Goal: Navigation & Orientation: Understand site structure

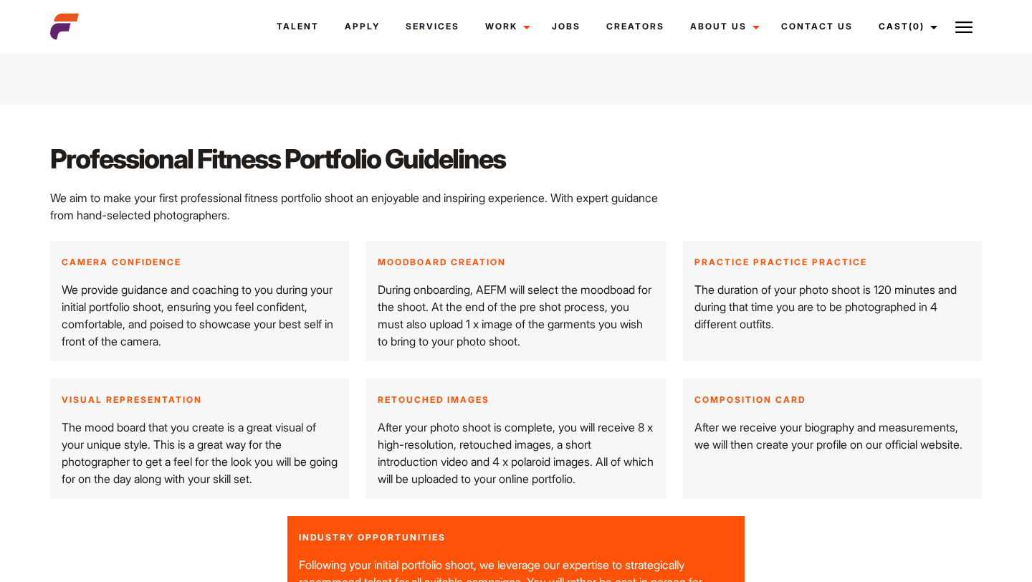
scroll to position [1614, 0]
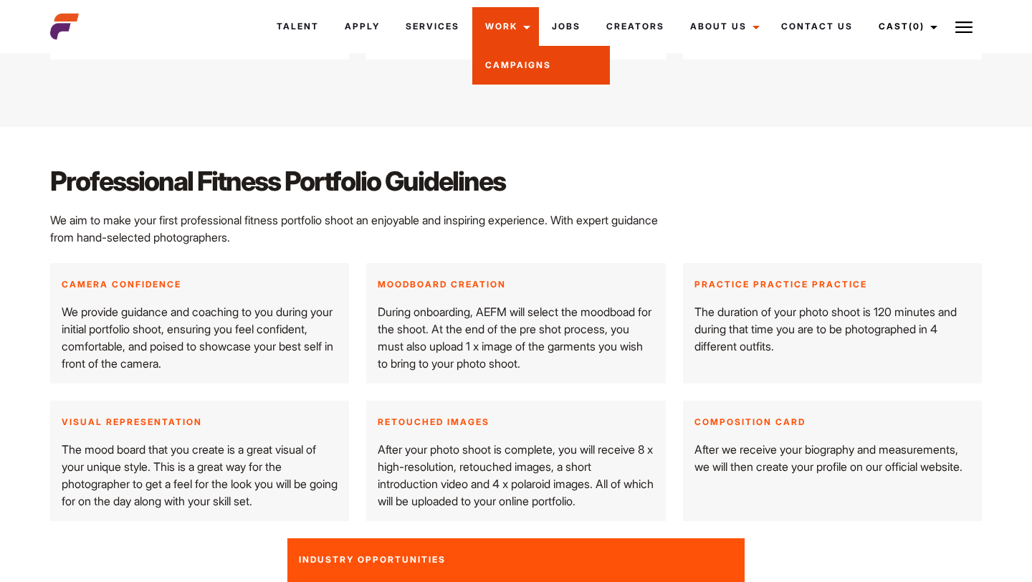
click at [412, 62] on link "Campaigns" at bounding box center [541, 65] width 138 height 39
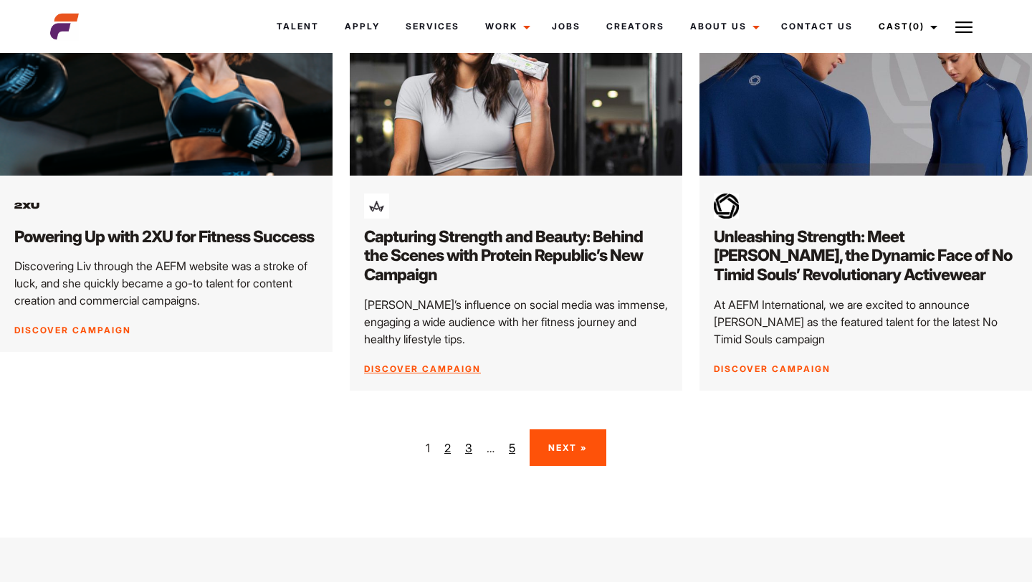
scroll to position [2053, 0]
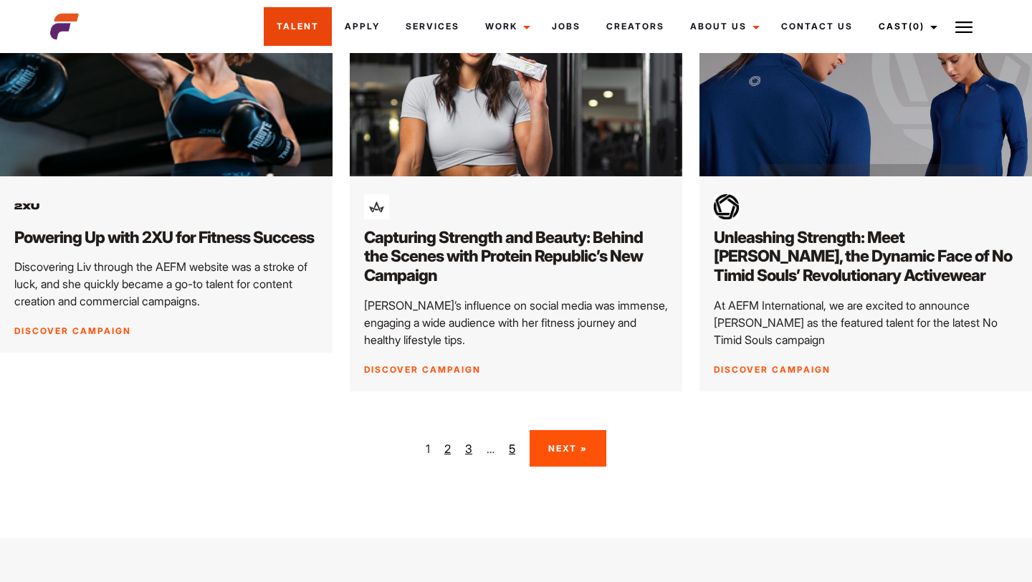
click at [298, 26] on link "Talent" at bounding box center [298, 26] width 68 height 39
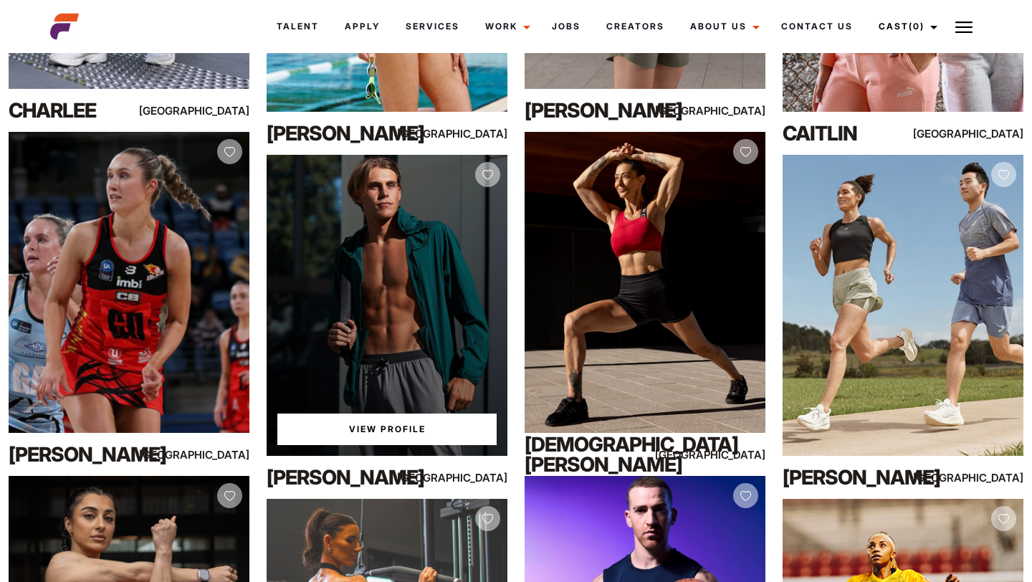
scroll to position [13604, 0]
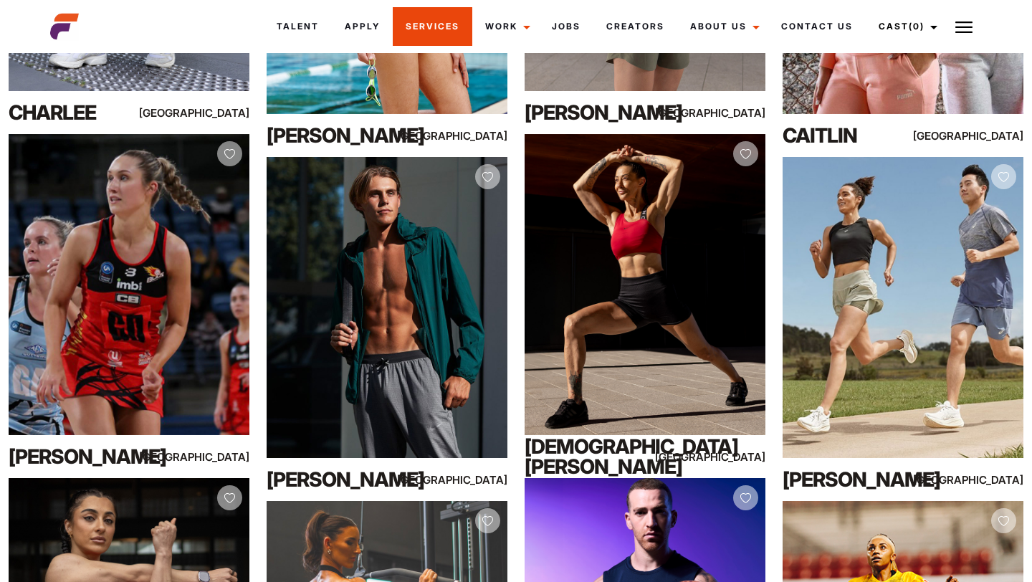
click at [446, 21] on link "Services" at bounding box center [433, 26] width 80 height 39
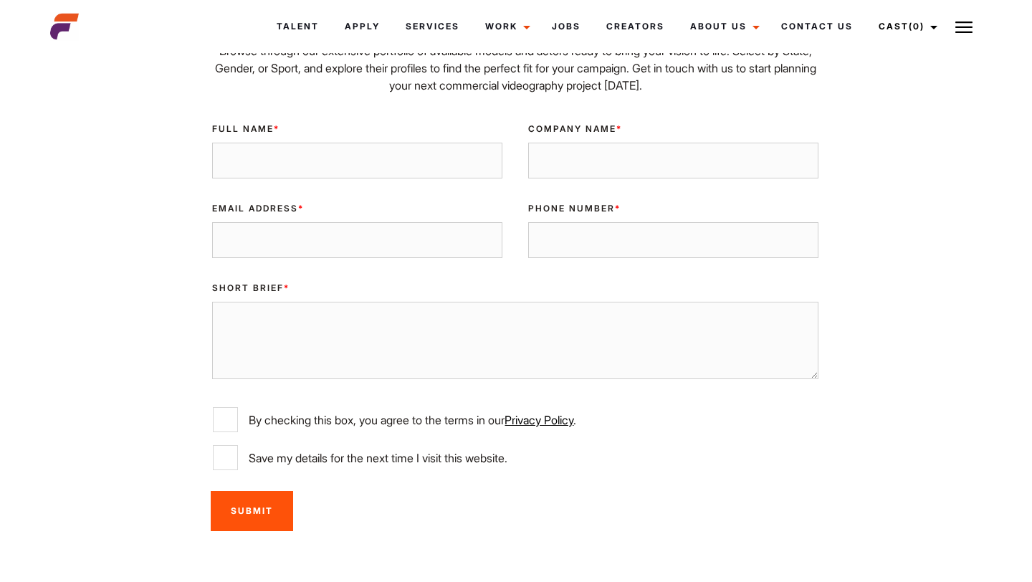
scroll to position [4373, 1]
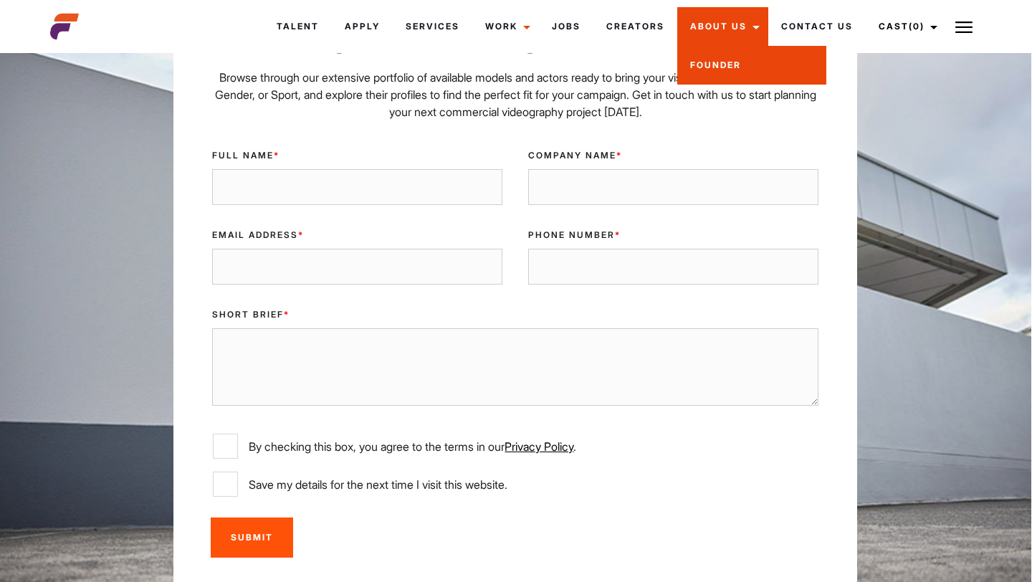
click at [745, 75] on link "Founder" at bounding box center [751, 65] width 149 height 39
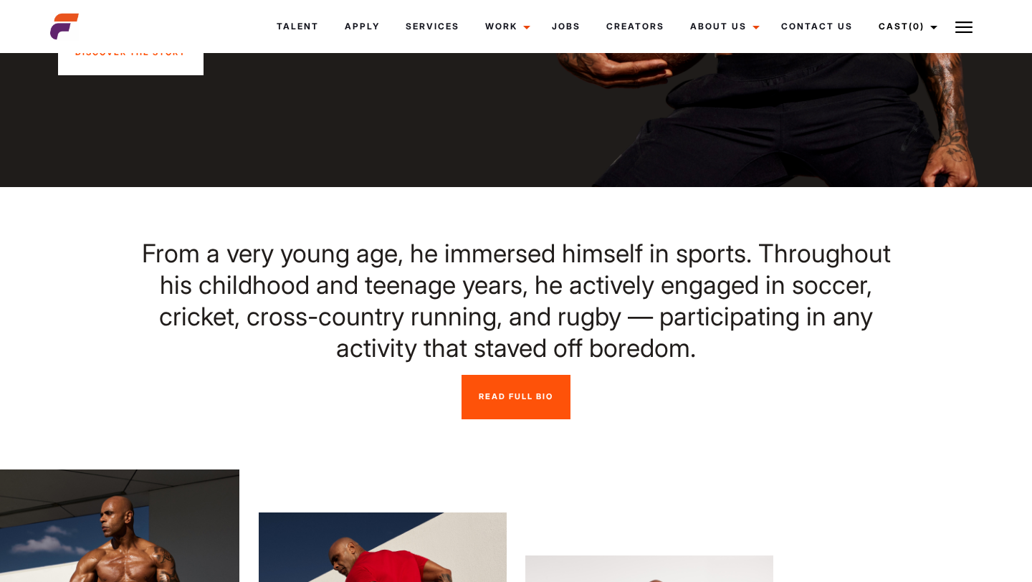
scroll to position [374, 0]
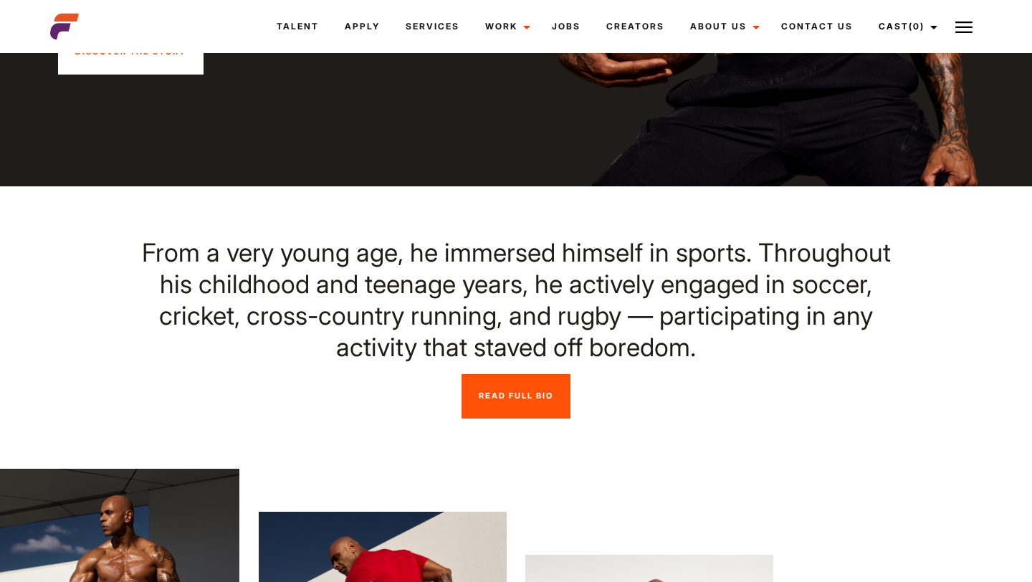
click at [519, 386] on link "Read Full Bio" at bounding box center [516, 396] width 109 height 44
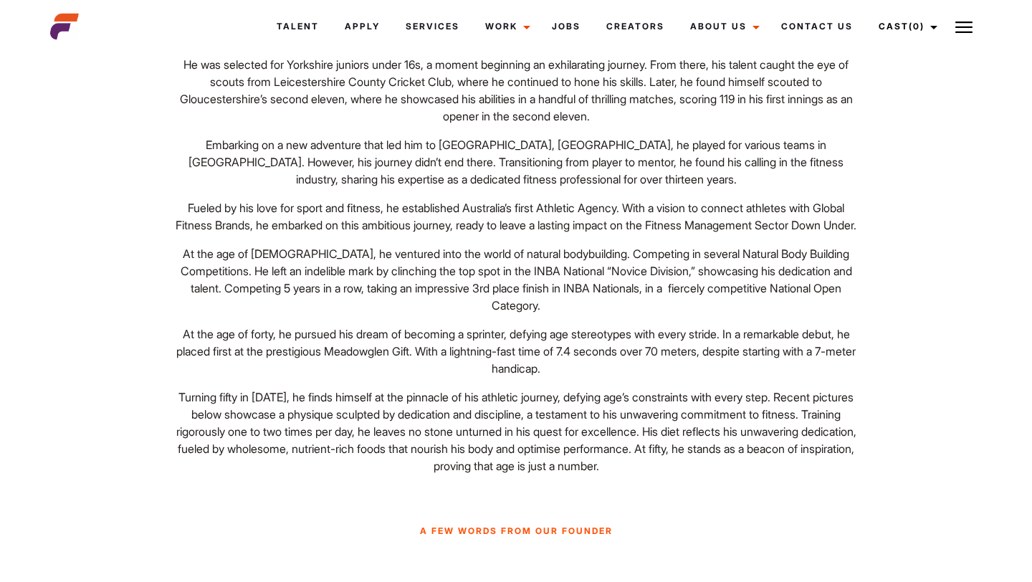
scroll to position [1282, 0]
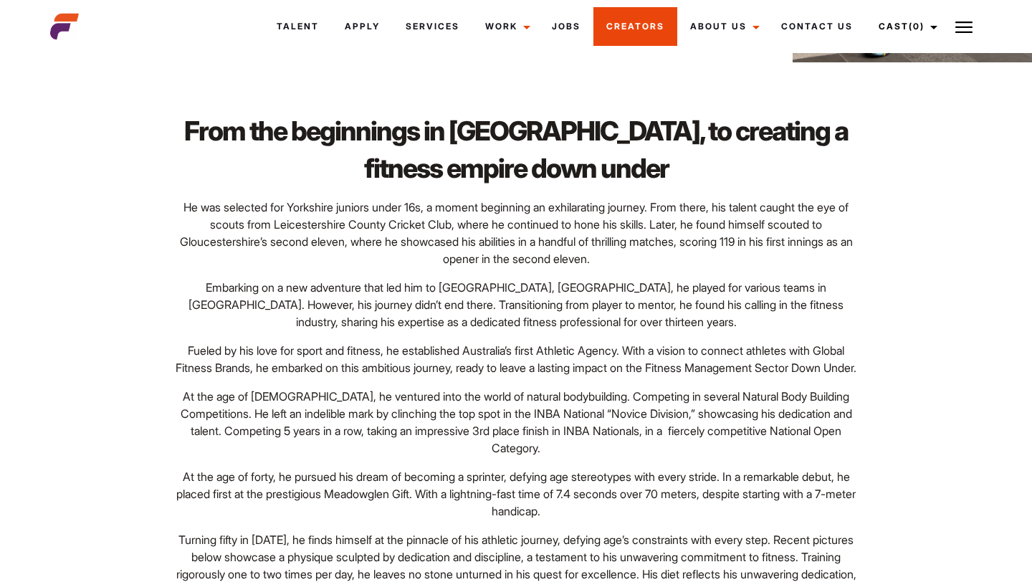
click at [638, 26] on link "Creators" at bounding box center [636, 26] width 84 height 39
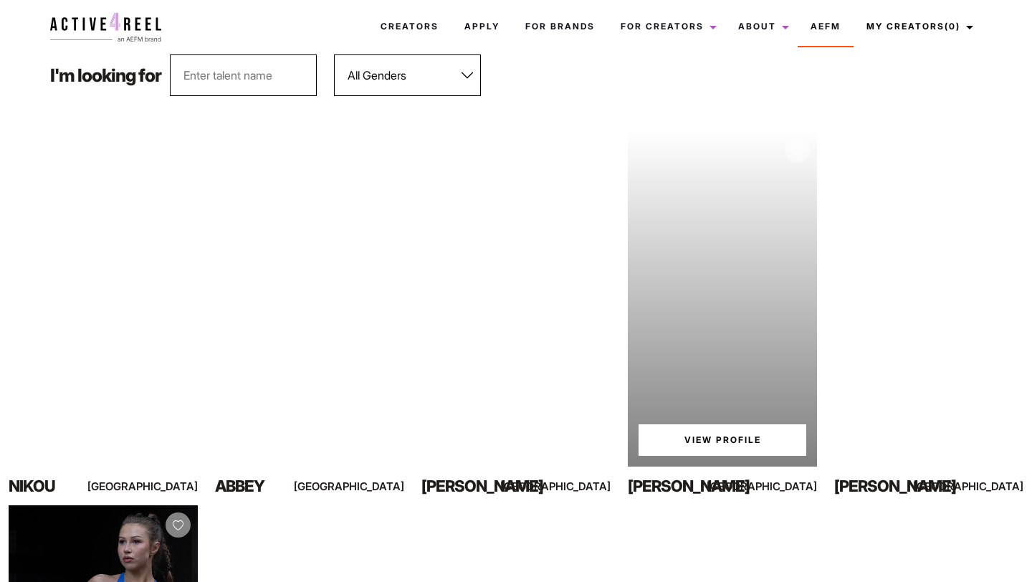
scroll to position [34, 0]
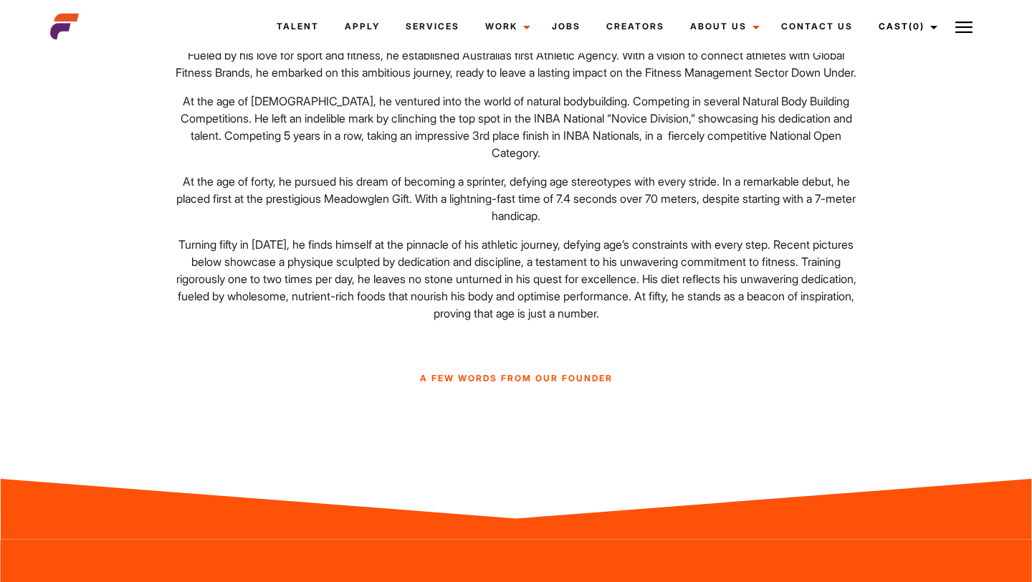
scroll to position [1641, 0]
